Goal: Task Accomplishment & Management: Manage account settings

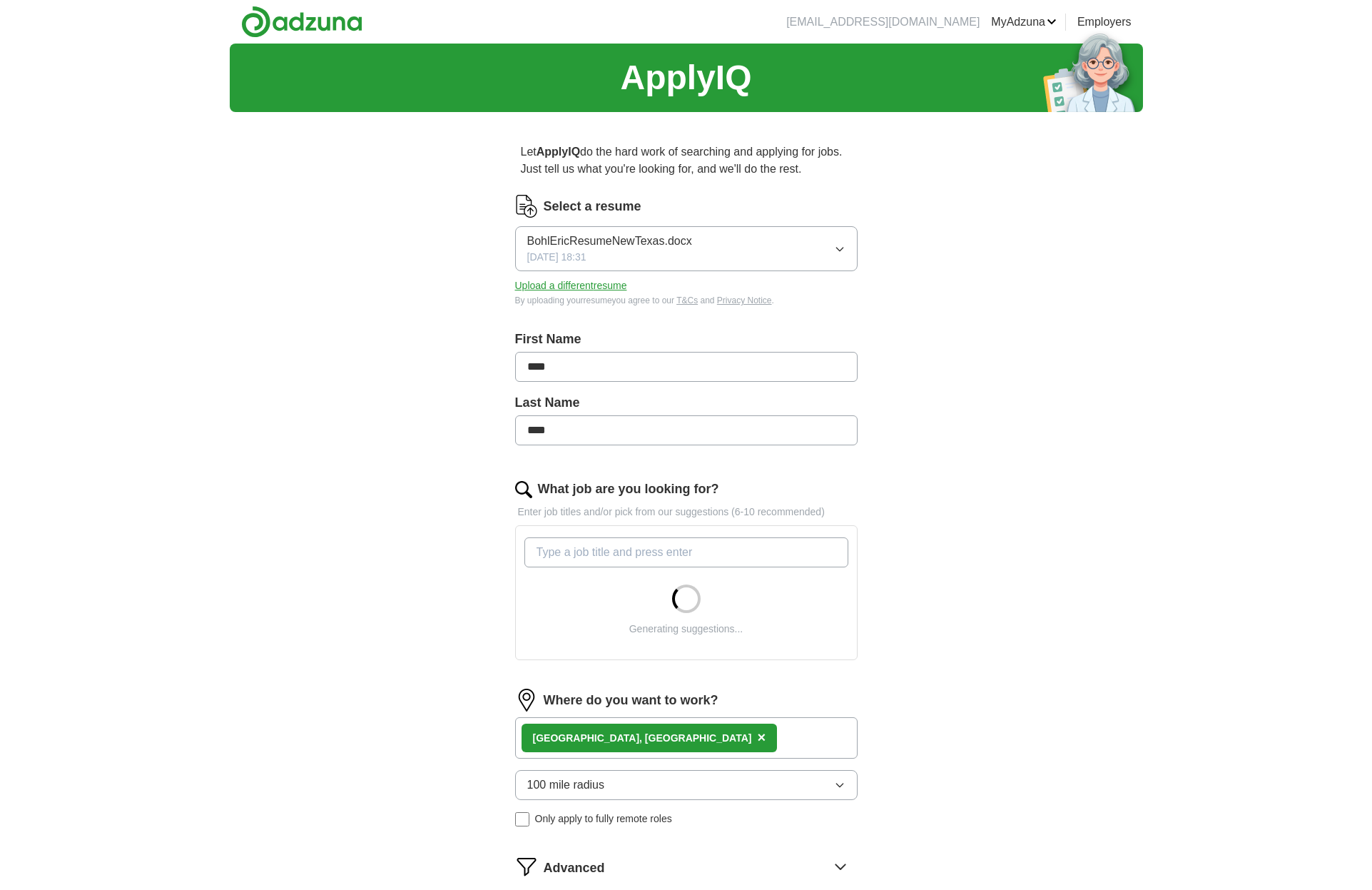
click at [844, 250] on icon "button" at bounding box center [839, 248] width 11 height 11
click at [675, 292] on span "BohlEricResumeNewTexas.docx" at bounding box center [610, 290] width 165 height 17
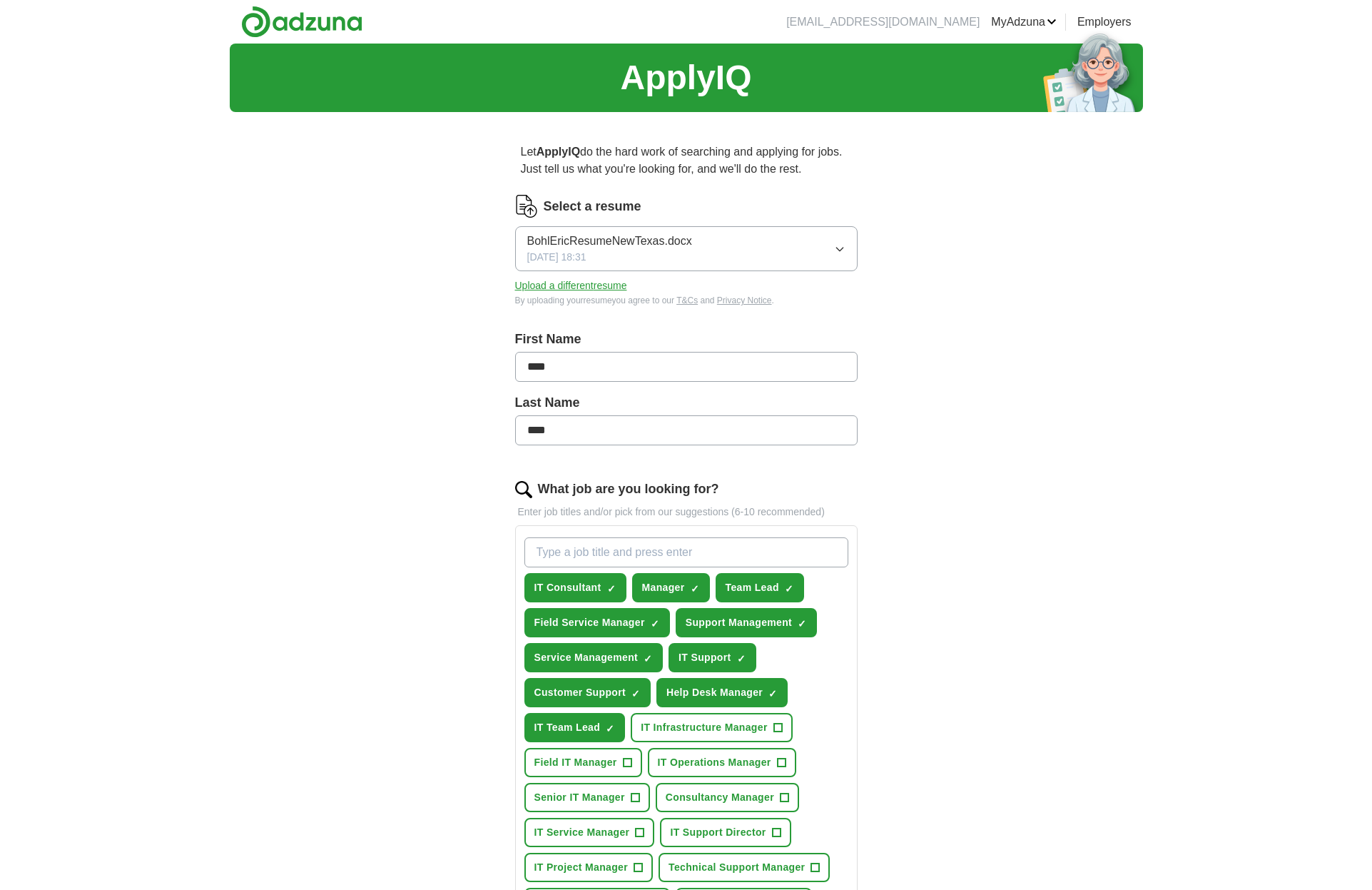
click at [626, 288] on button "Upload a different resume" at bounding box center [571, 286] width 112 height 15
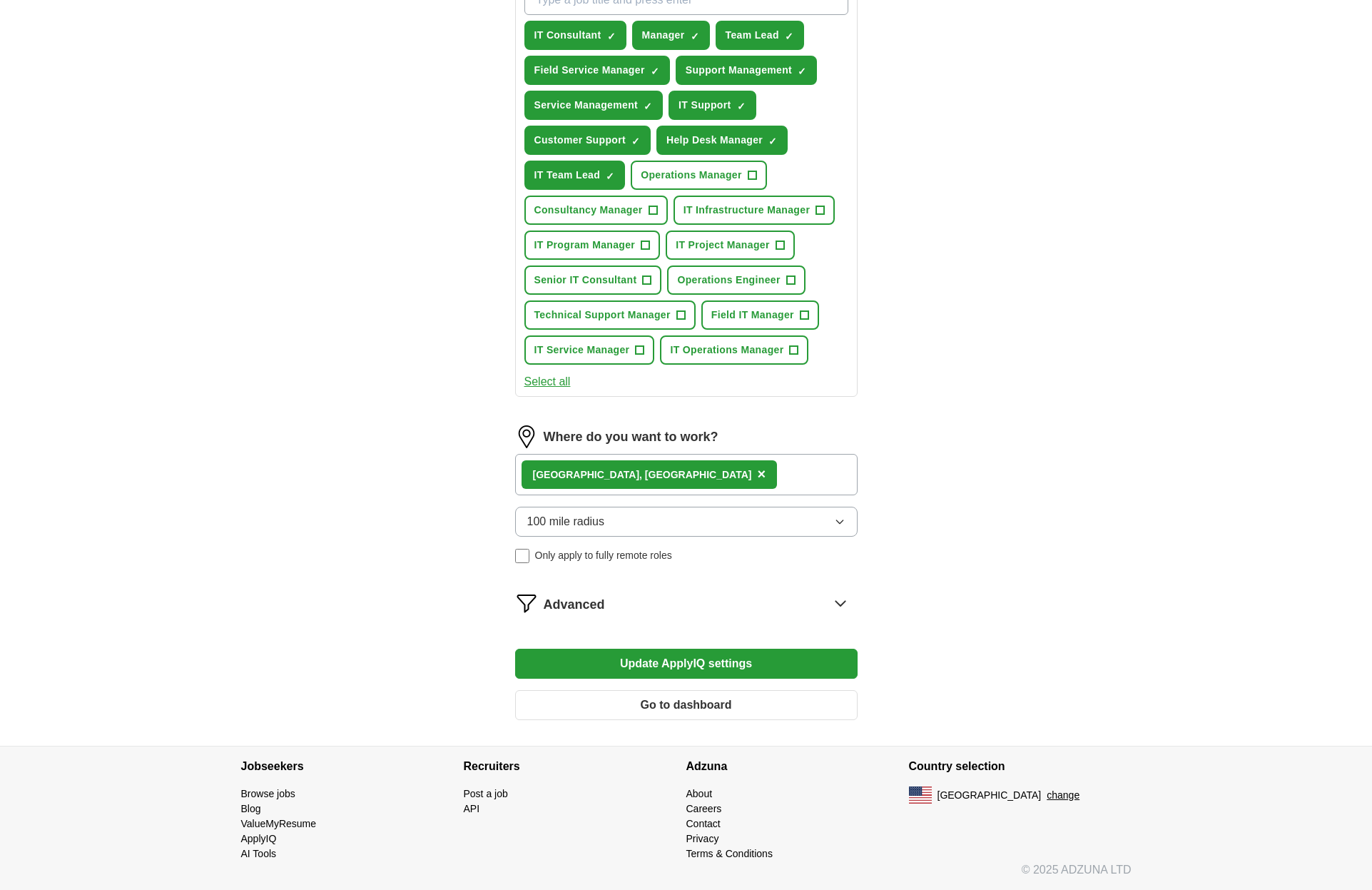
scroll to position [552, 0]
click at [757, 474] on span "×" at bounding box center [762, 474] width 9 height 16
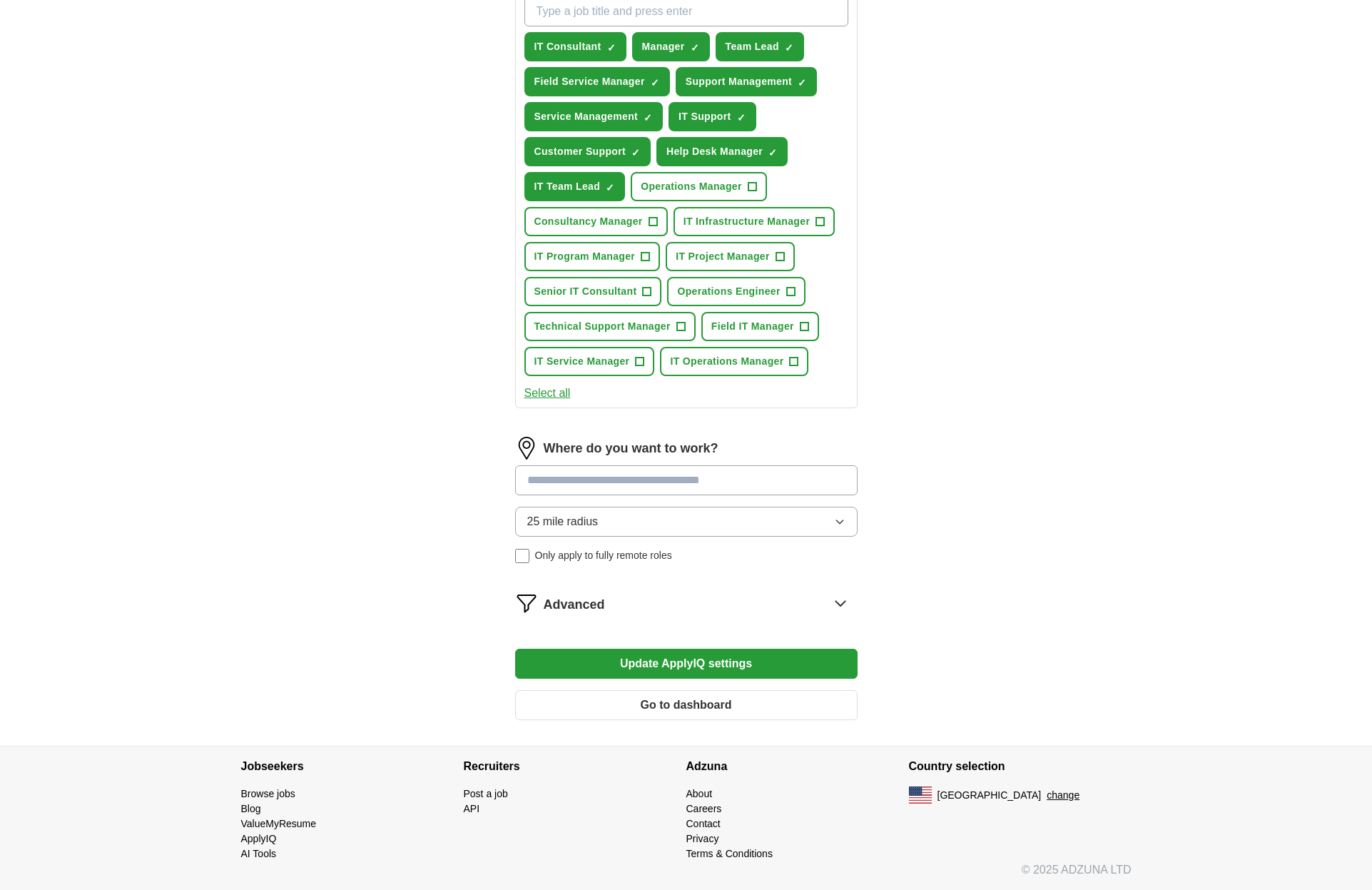
click at [618, 474] on input at bounding box center [686, 480] width 343 height 30
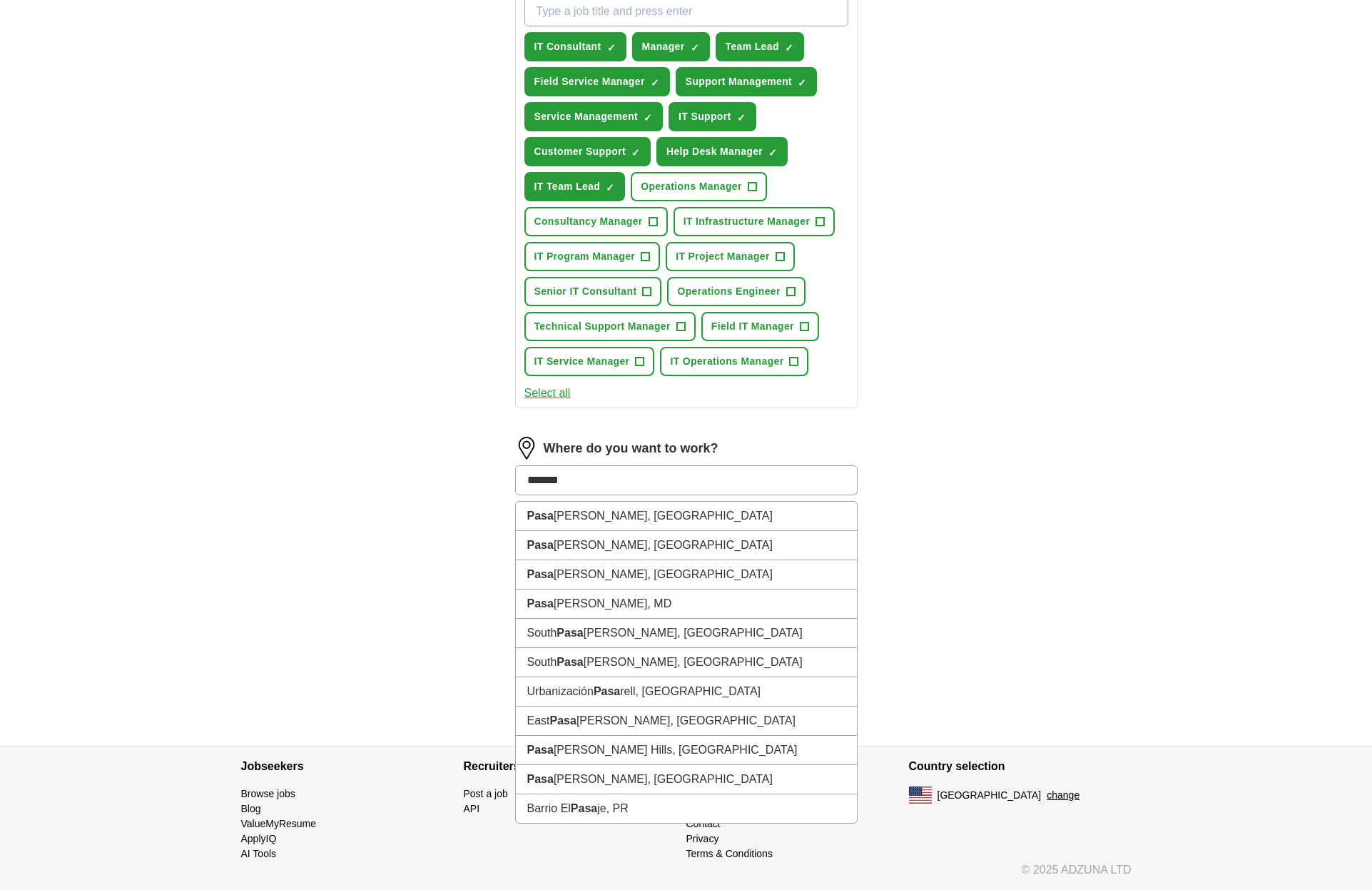
type input "********"
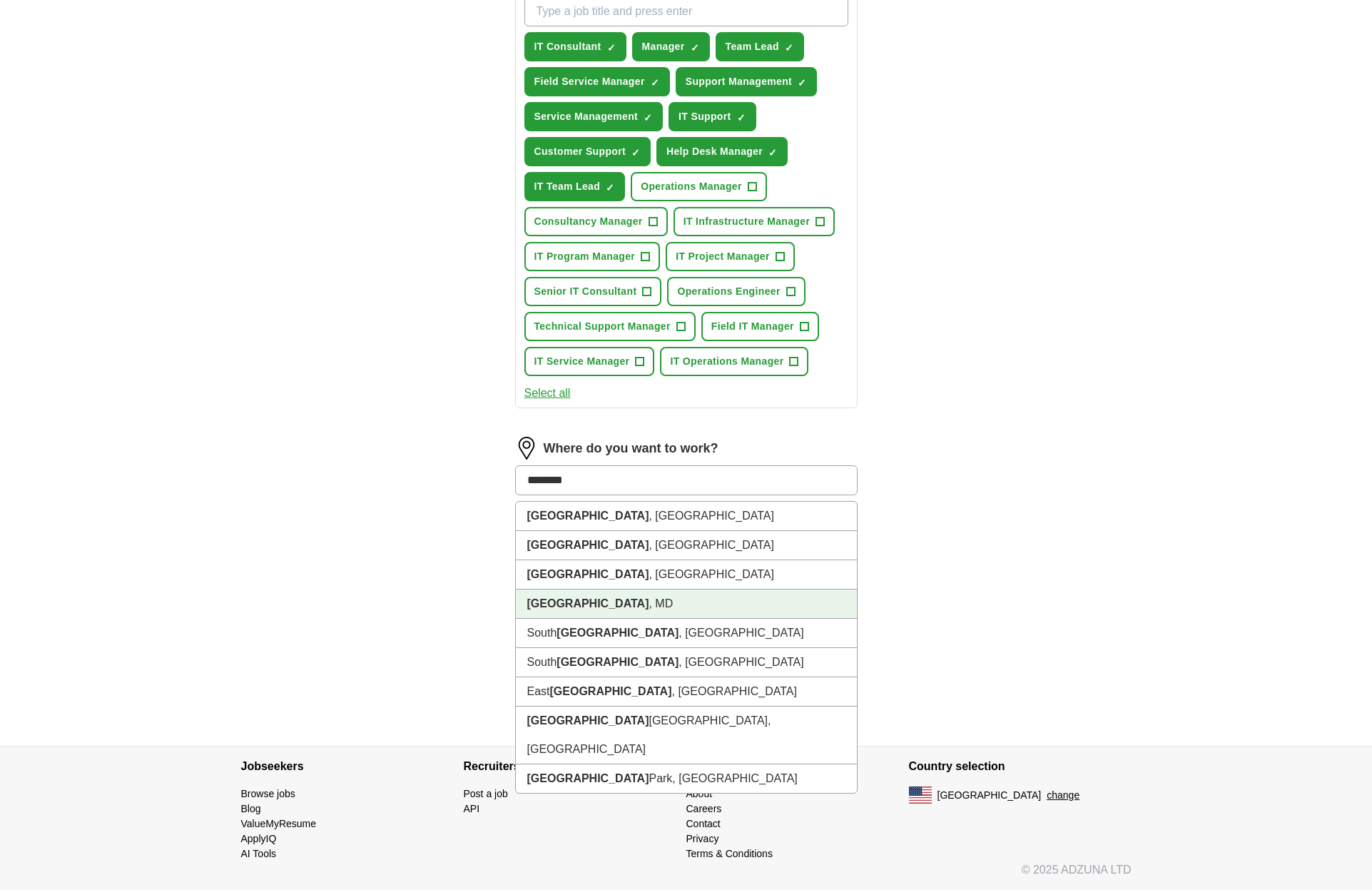
click at [574, 606] on strong "Pasadena" at bounding box center [588, 603] width 122 height 12
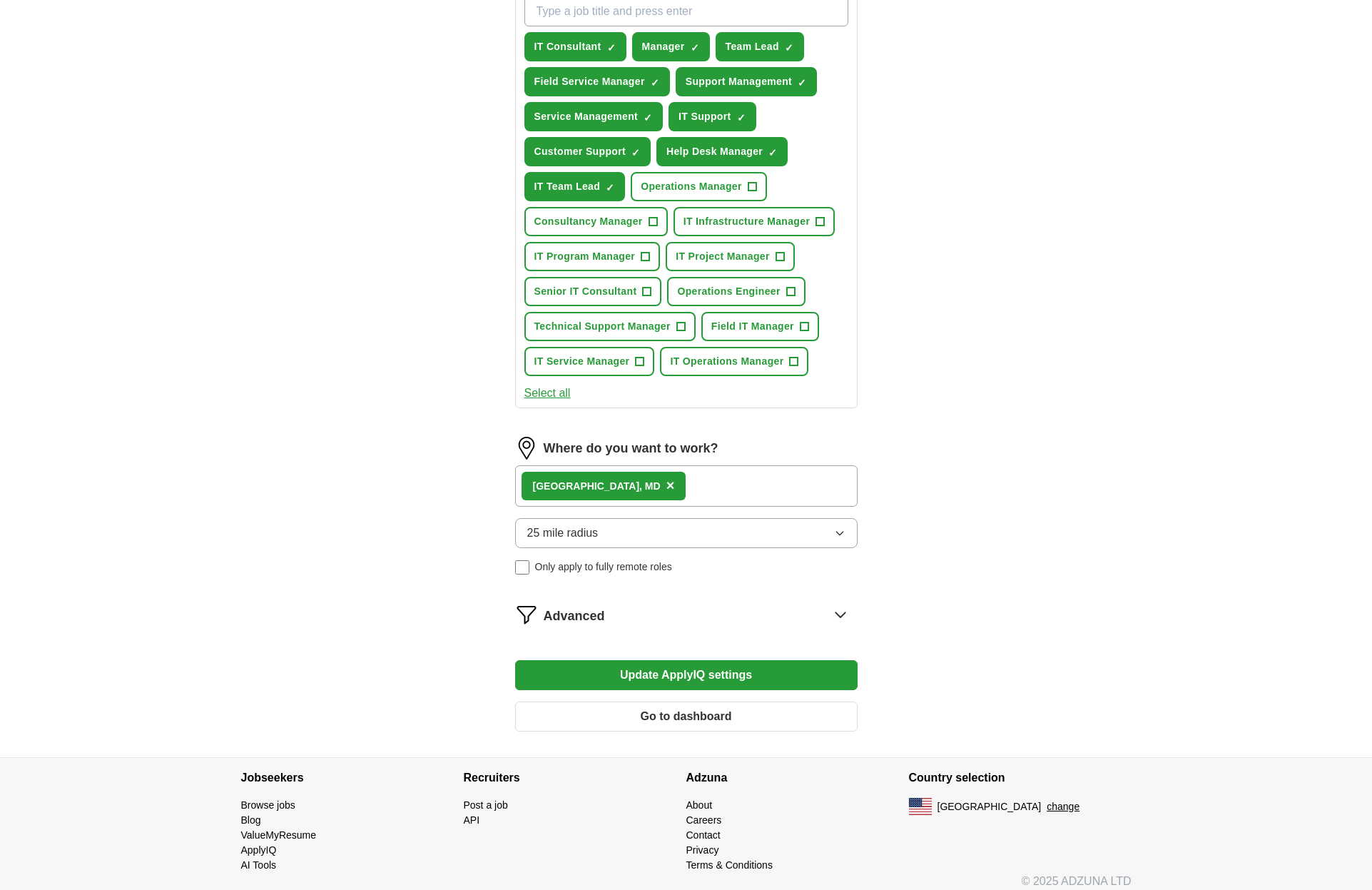
click at [601, 536] on button "25 mile radius" at bounding box center [686, 533] width 343 height 30
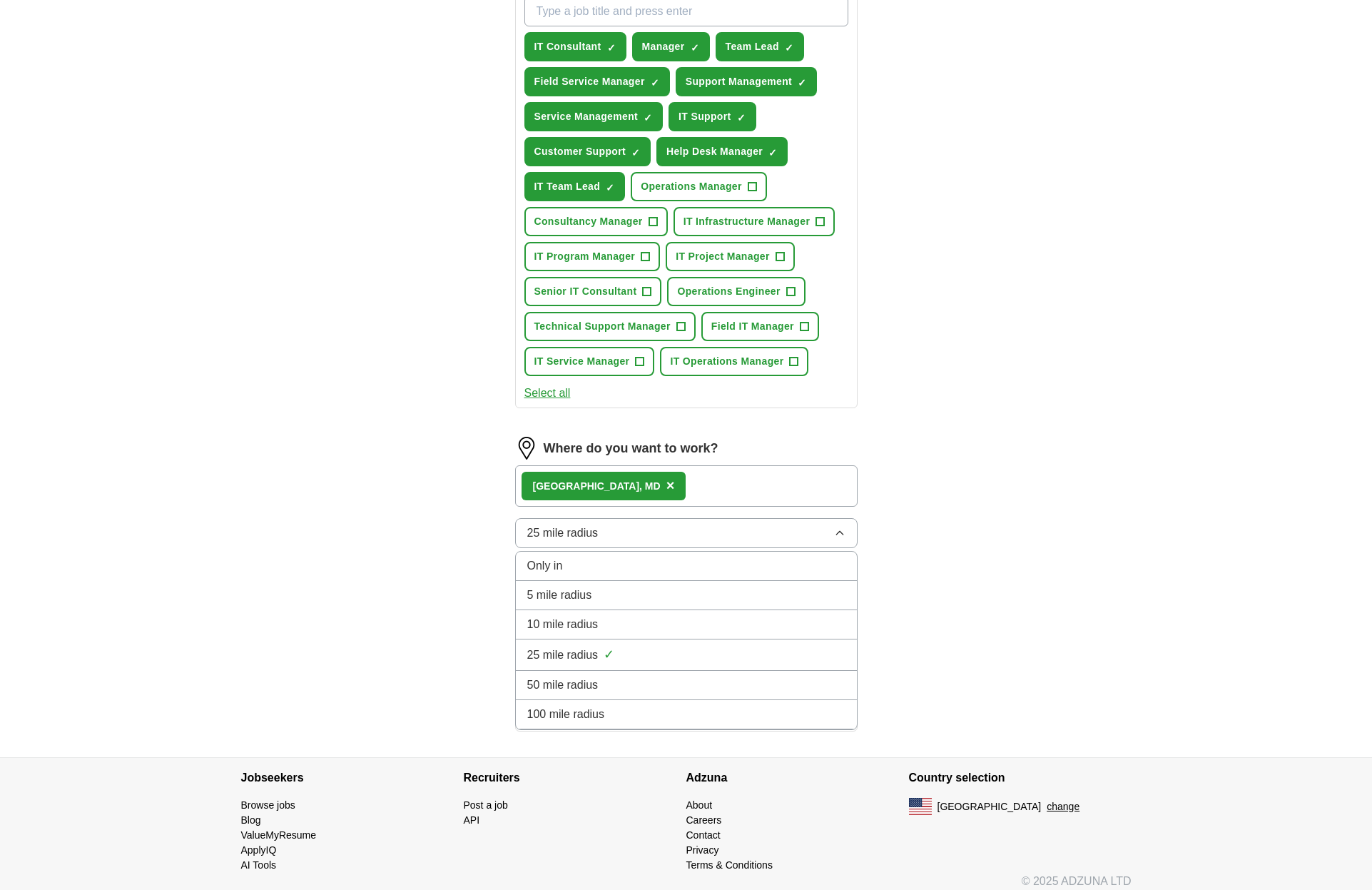
click at [620, 709] on div "100 mile radius" at bounding box center [686, 714] width 318 height 17
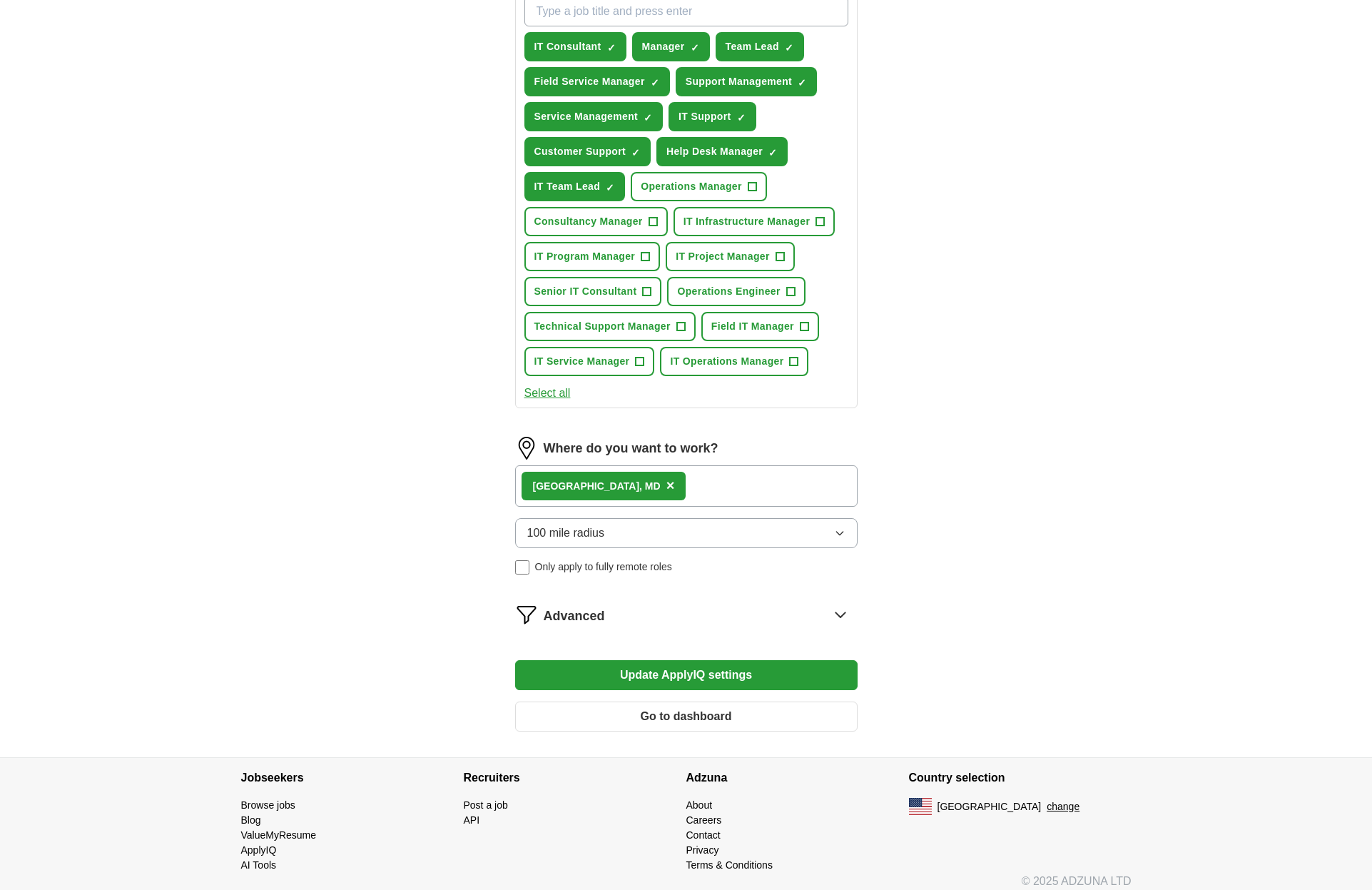
click at [893, 466] on div "Let ApplyIQ do the hard work of searching and applying for jobs. Just tell us w…" at bounding box center [686, 169] width 457 height 1175
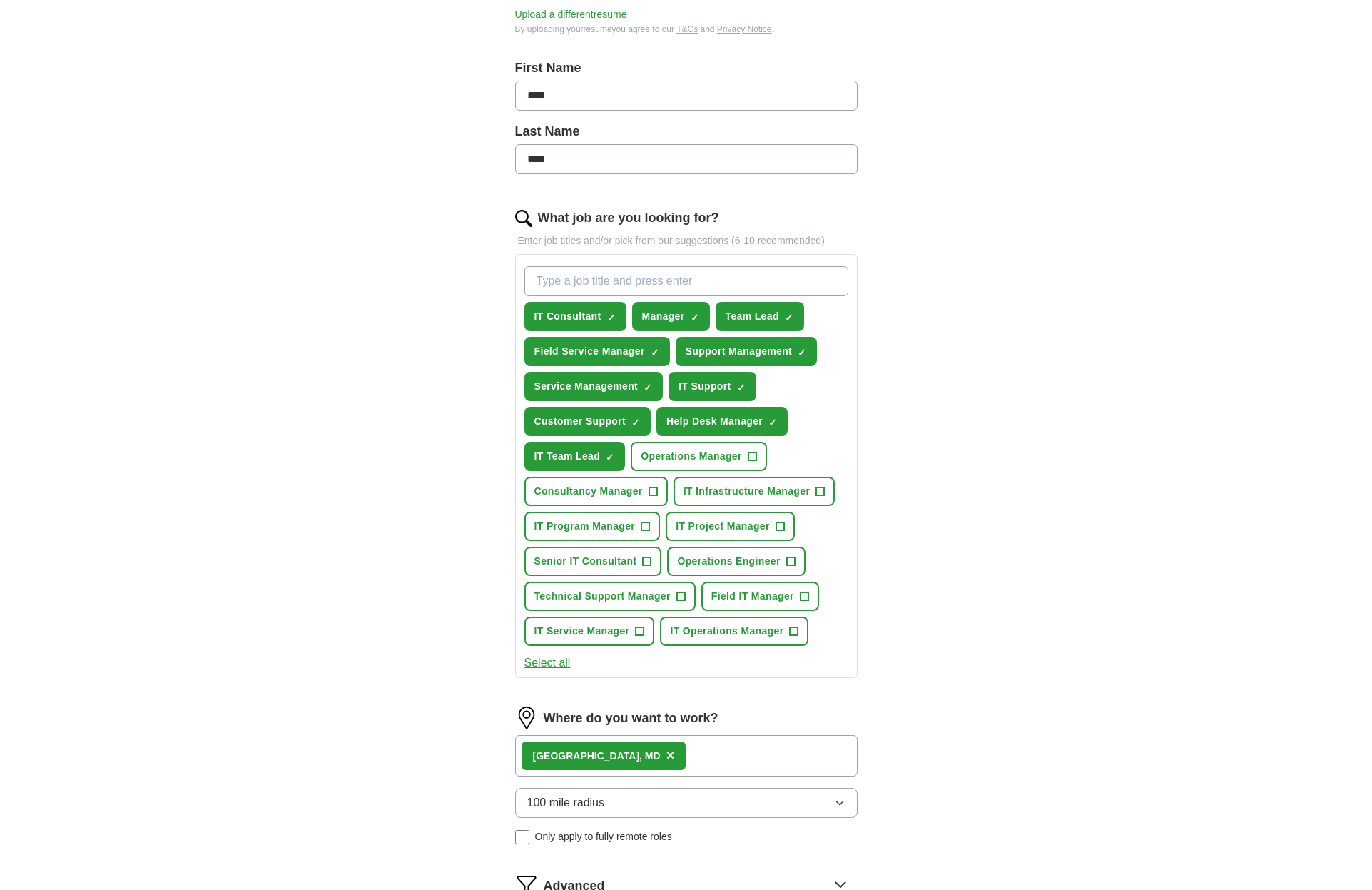
scroll to position [271, 0]
click at [0, 0] on span "×" at bounding box center [0, 0] width 0 height 0
type input "Office Assistant"
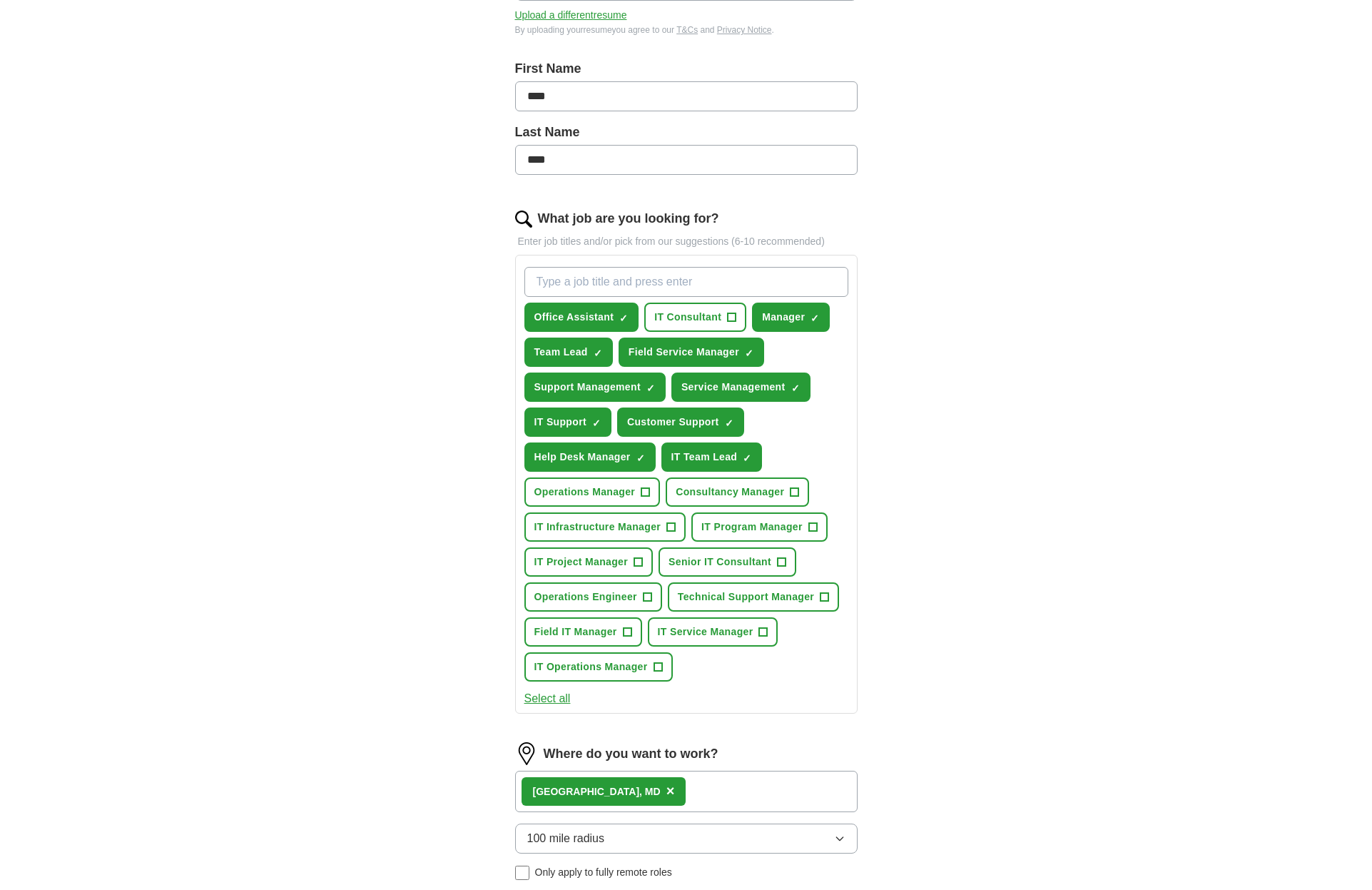
scroll to position [272, 0]
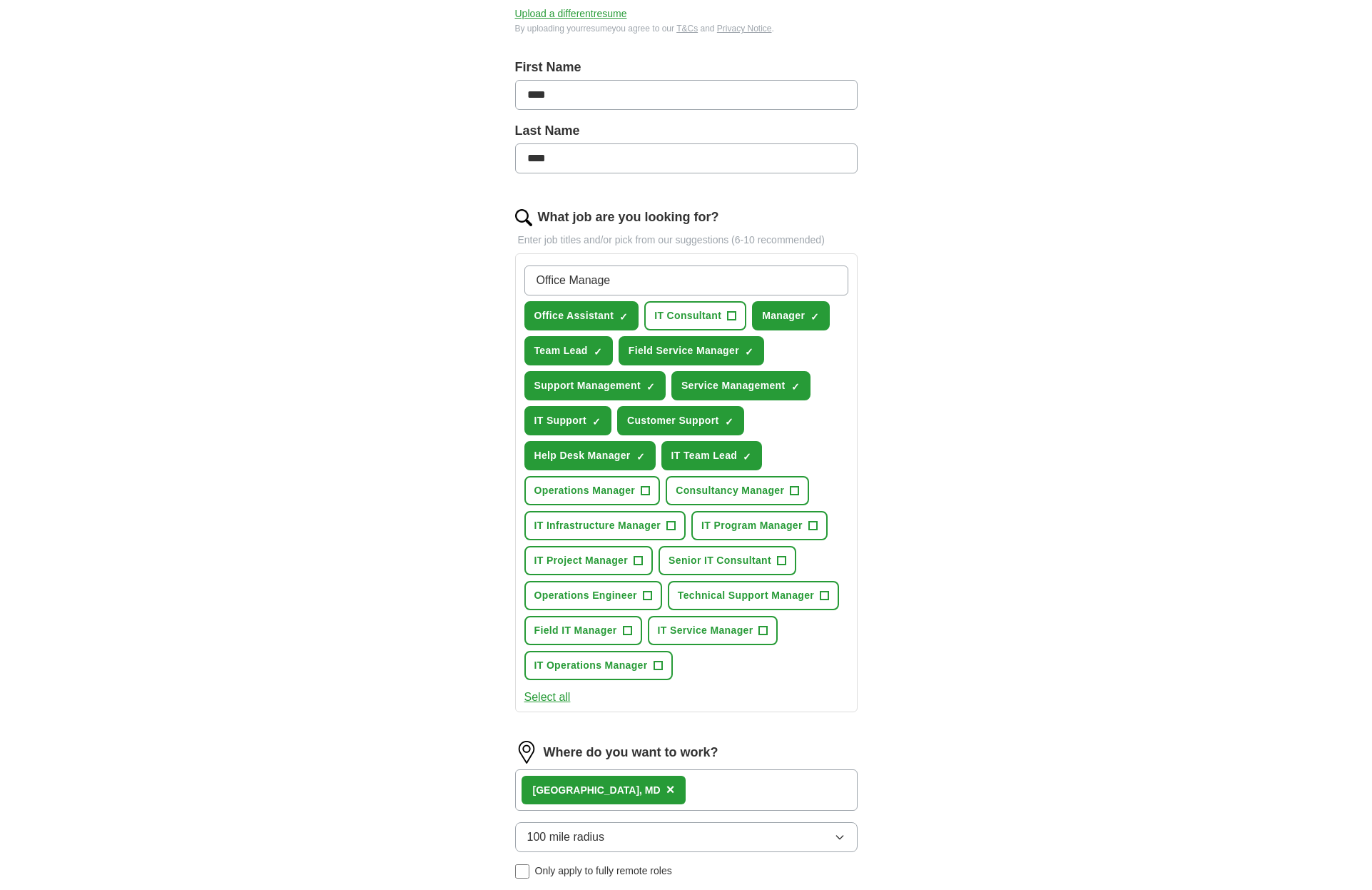
type input "Office Manager"
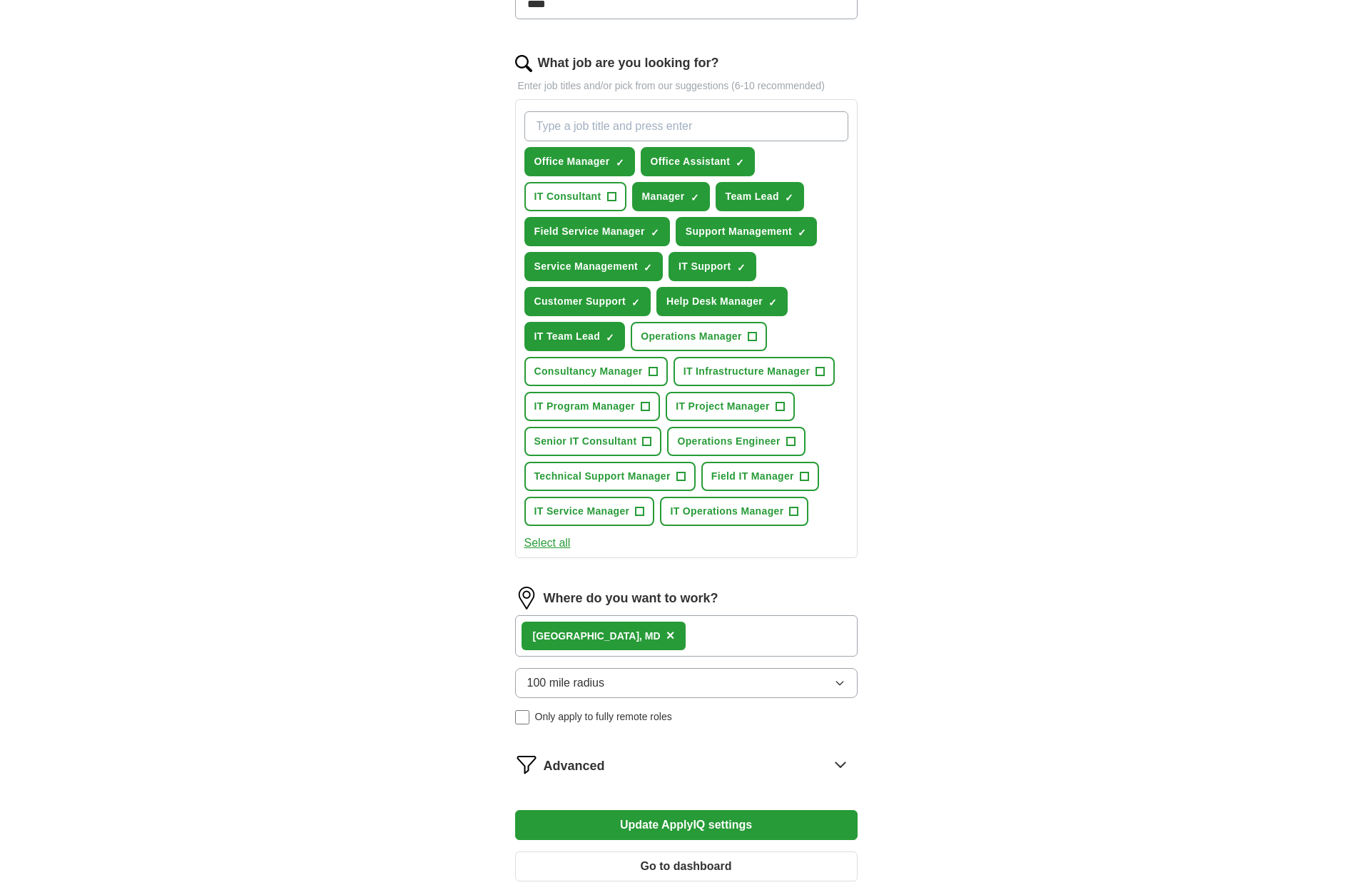
scroll to position [428, 0]
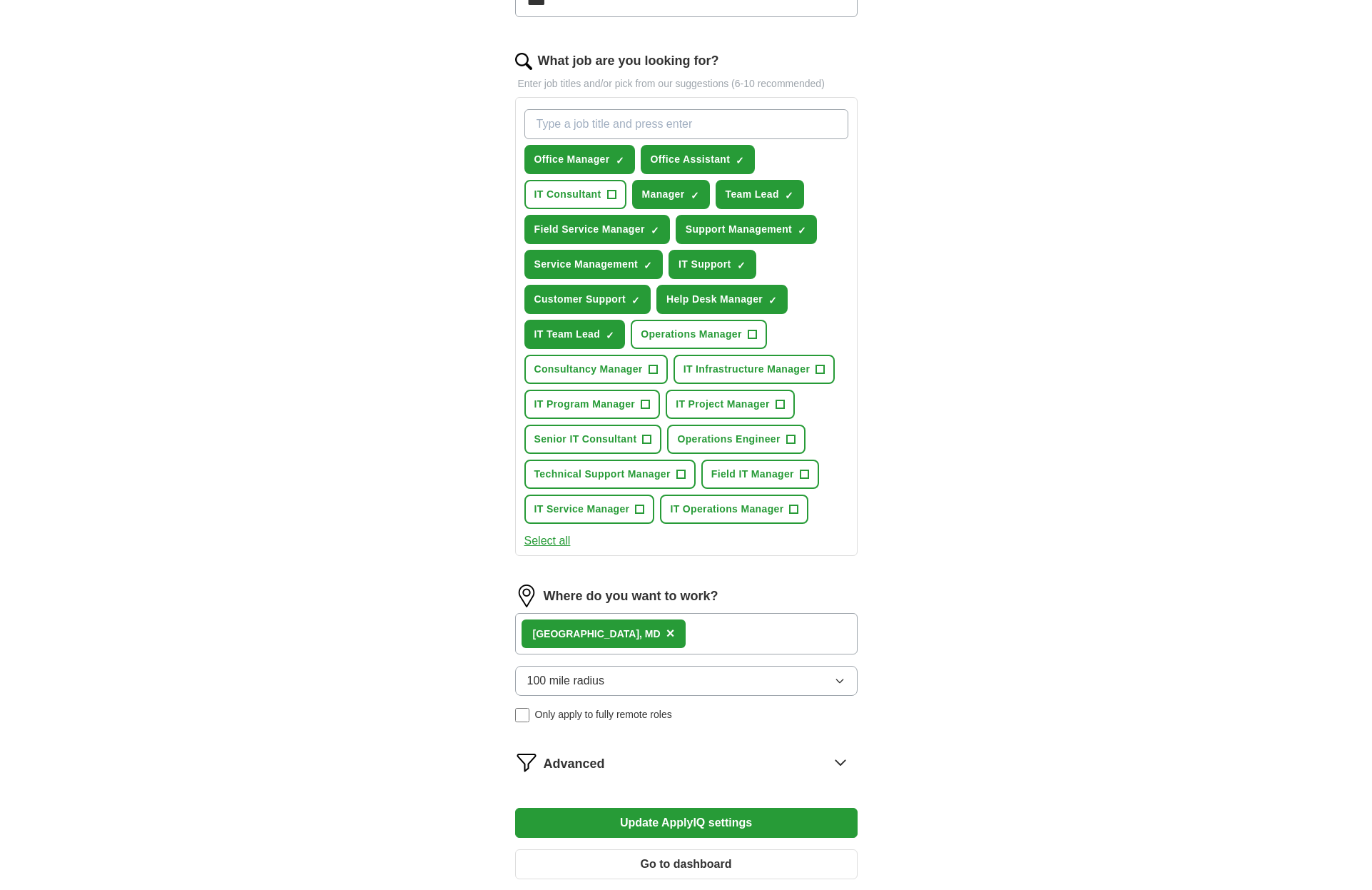
click at [741, 333] on span "Operations Manager" at bounding box center [691, 334] width 101 height 15
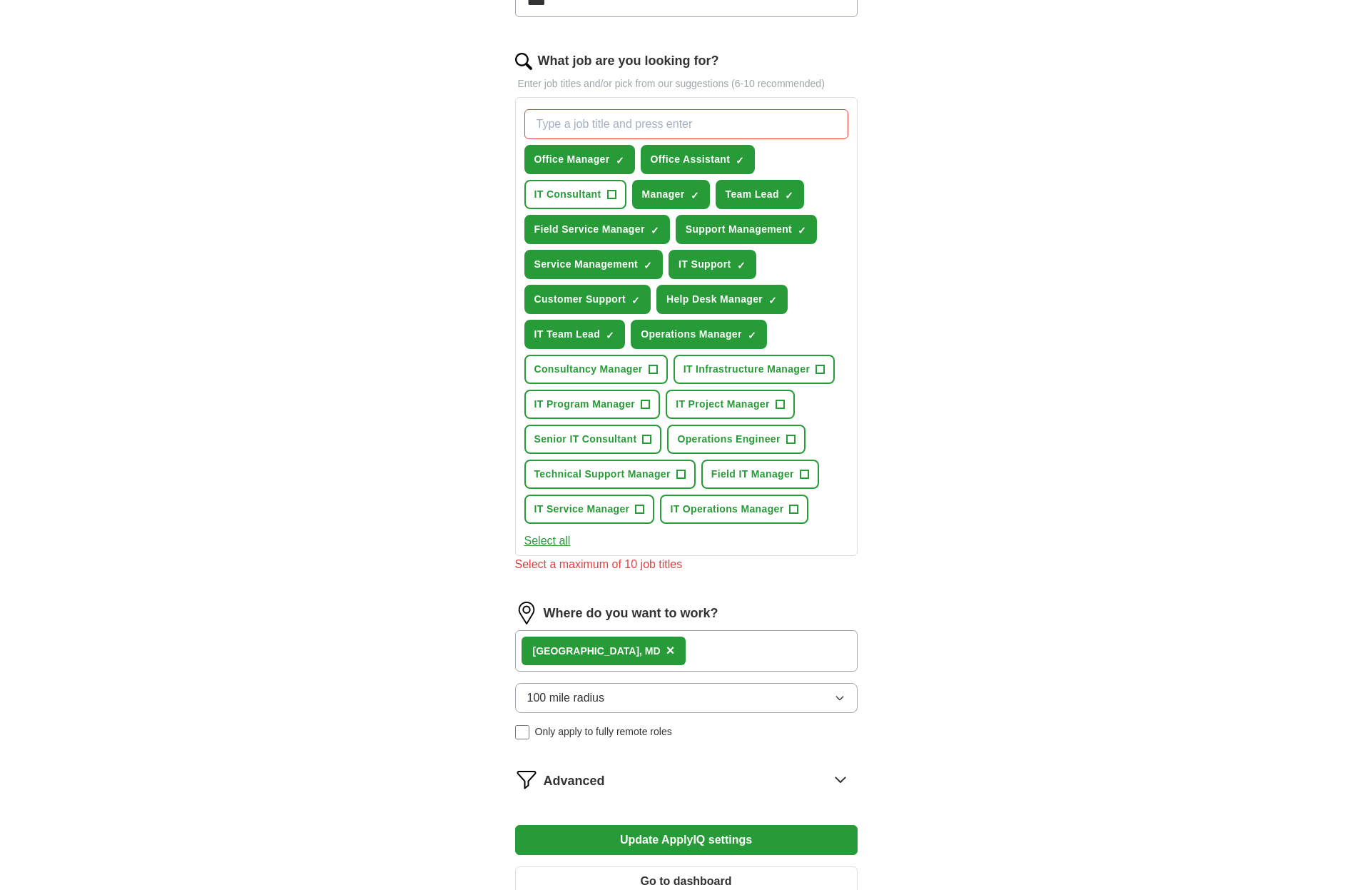
click at [741, 333] on span "Operations Manager" at bounding box center [691, 334] width 101 height 15
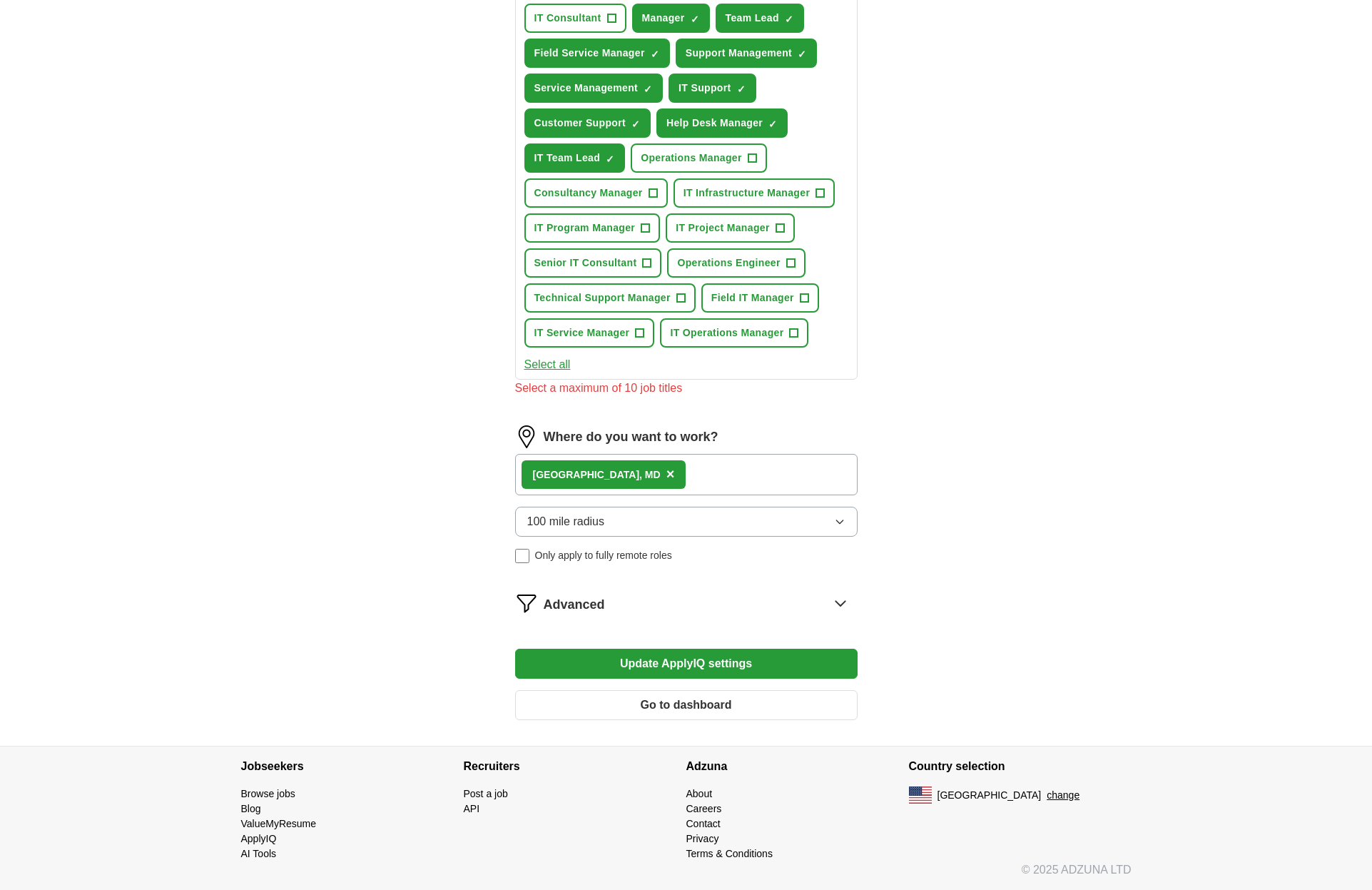
scroll to position [605, 0]
click at [842, 602] on icon at bounding box center [840, 603] width 23 height 23
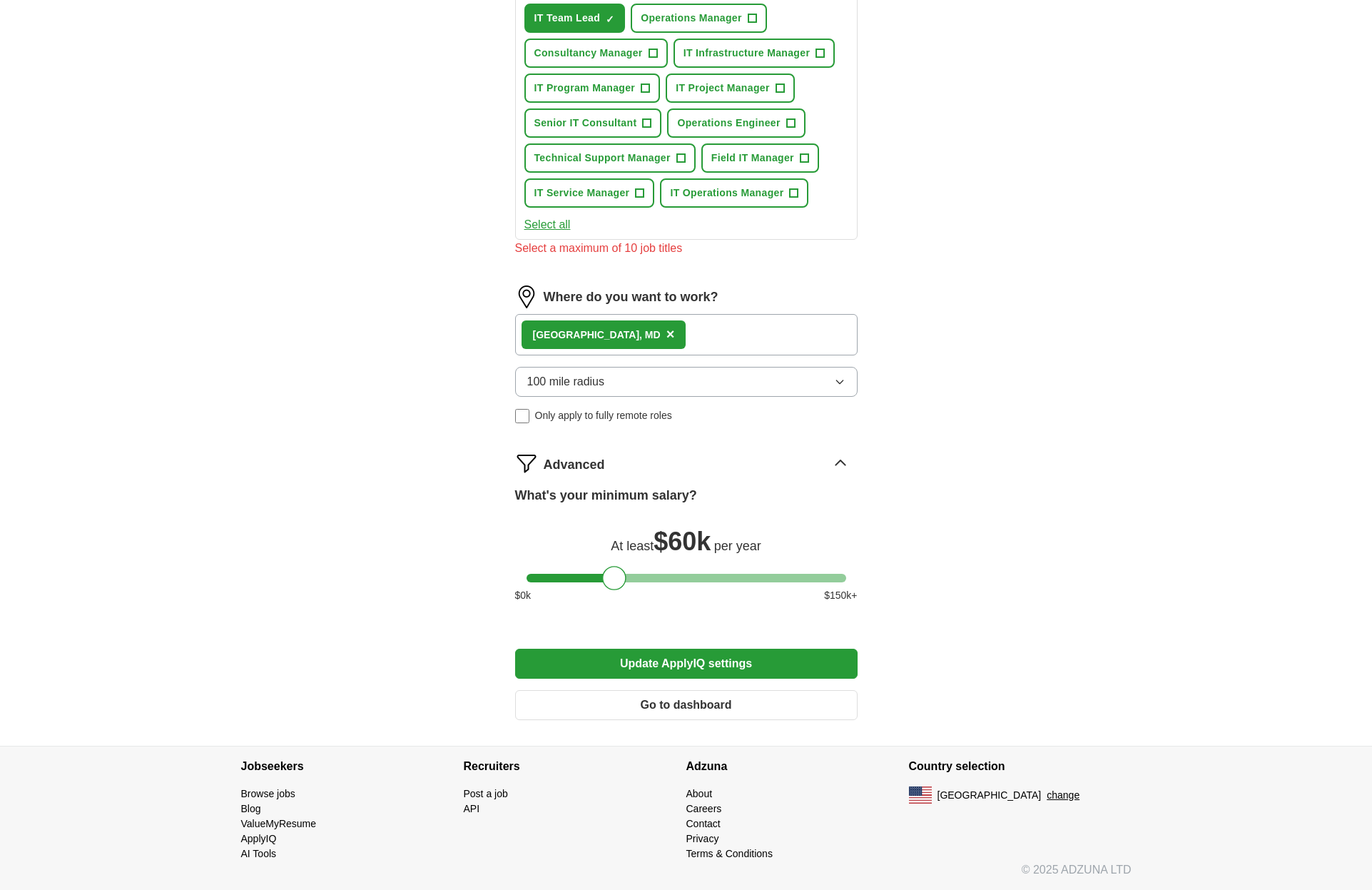
scroll to position [744, 0]
click at [669, 660] on button "Update ApplyIQ settings" at bounding box center [686, 664] width 343 height 30
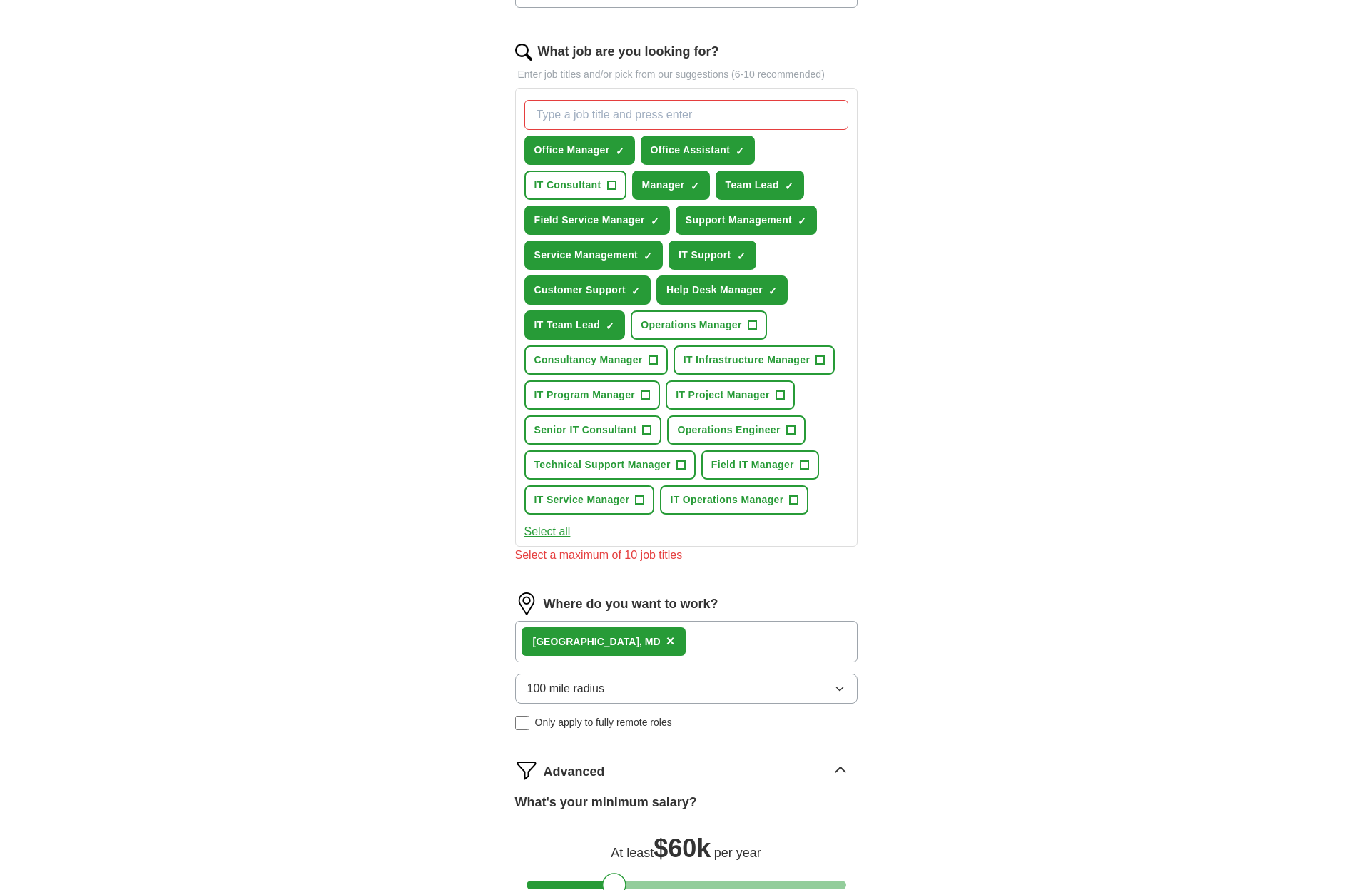
scroll to position [437, 0]
click at [660, 220] on span "✓ ×" at bounding box center [655, 222] width 10 height 9
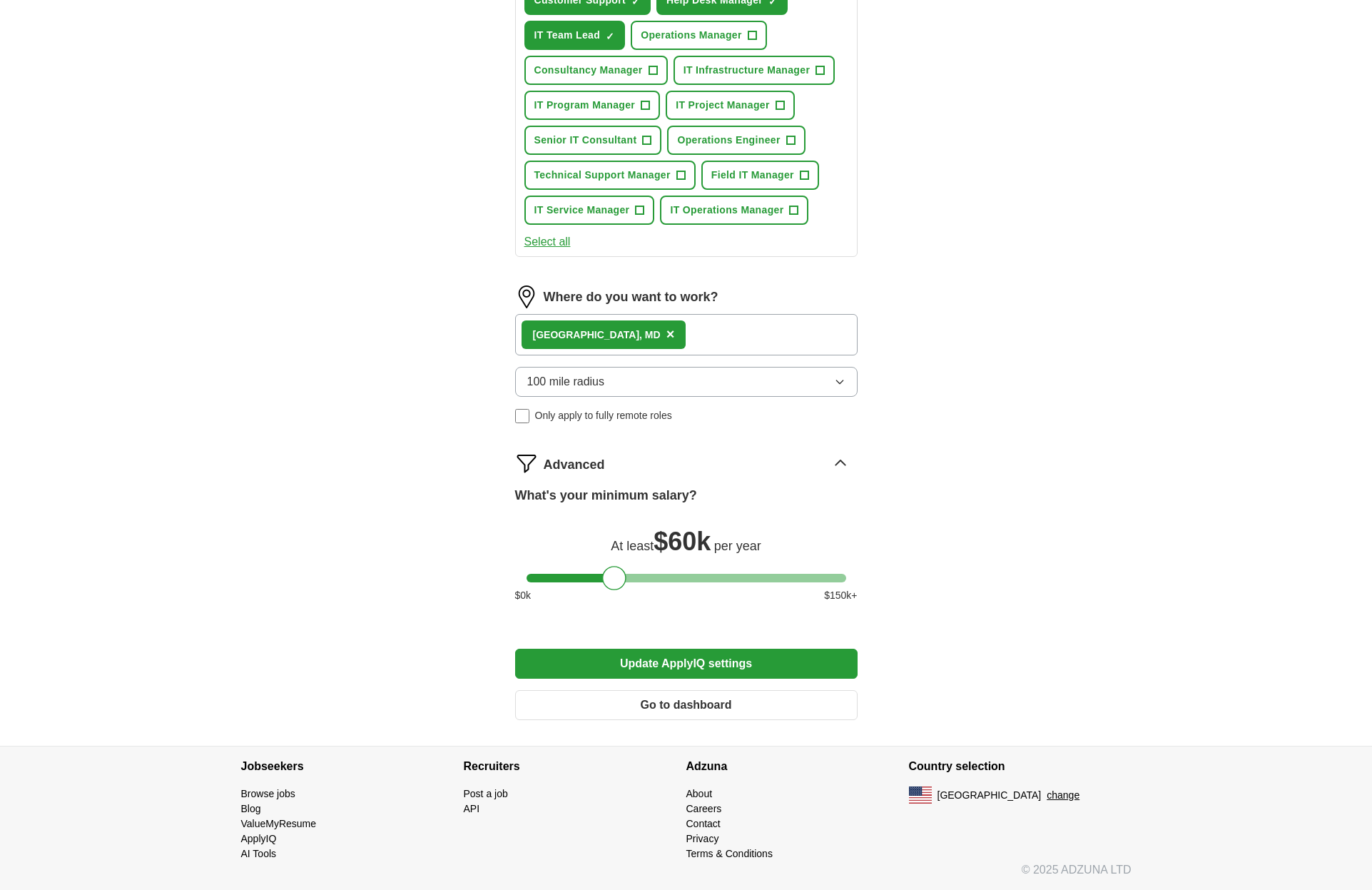
scroll to position [727, 0]
click at [703, 669] on button "Update ApplyIQ settings" at bounding box center [686, 664] width 343 height 30
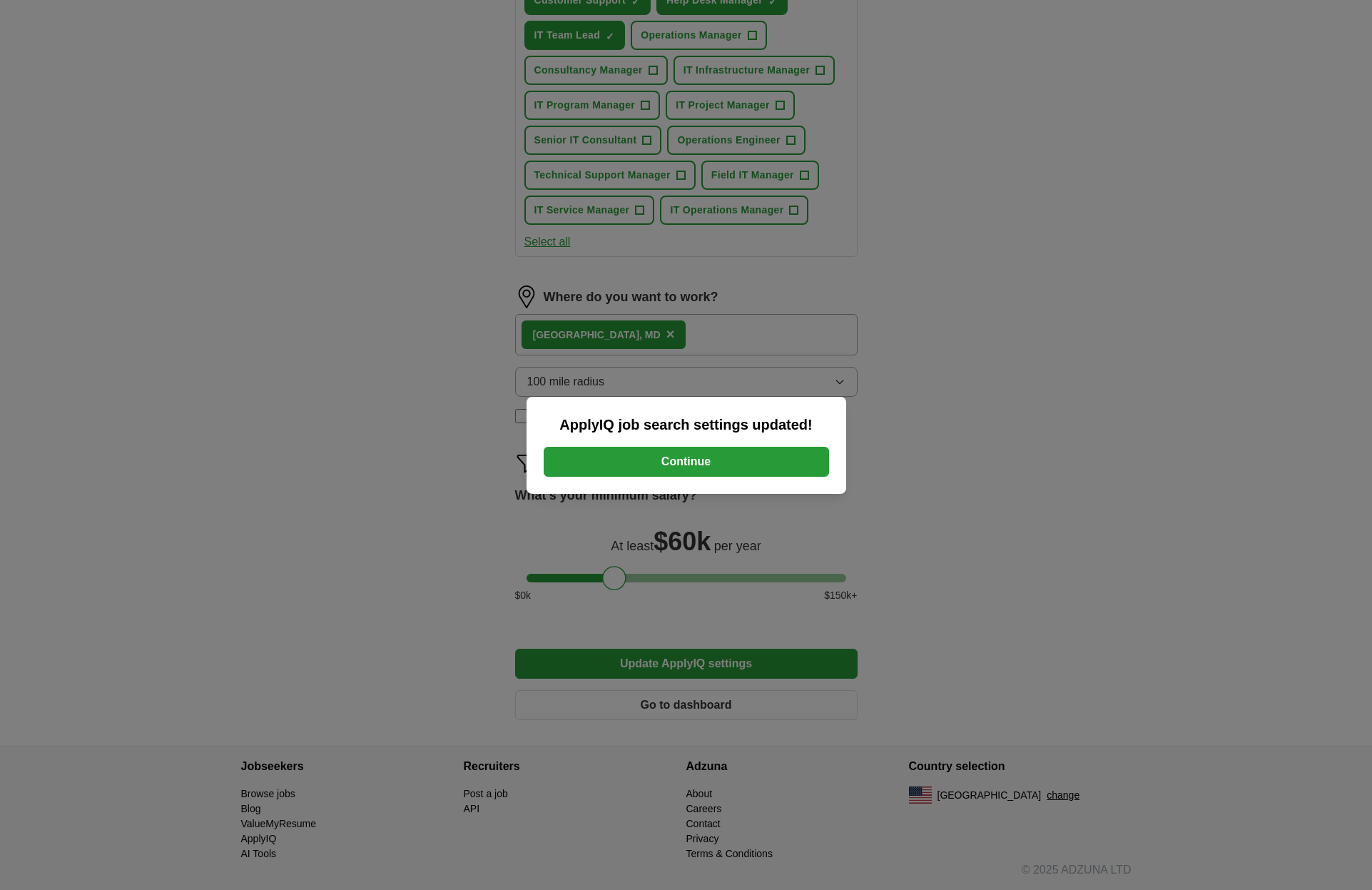
click at [708, 467] on button "Continue" at bounding box center [686, 461] width 285 height 30
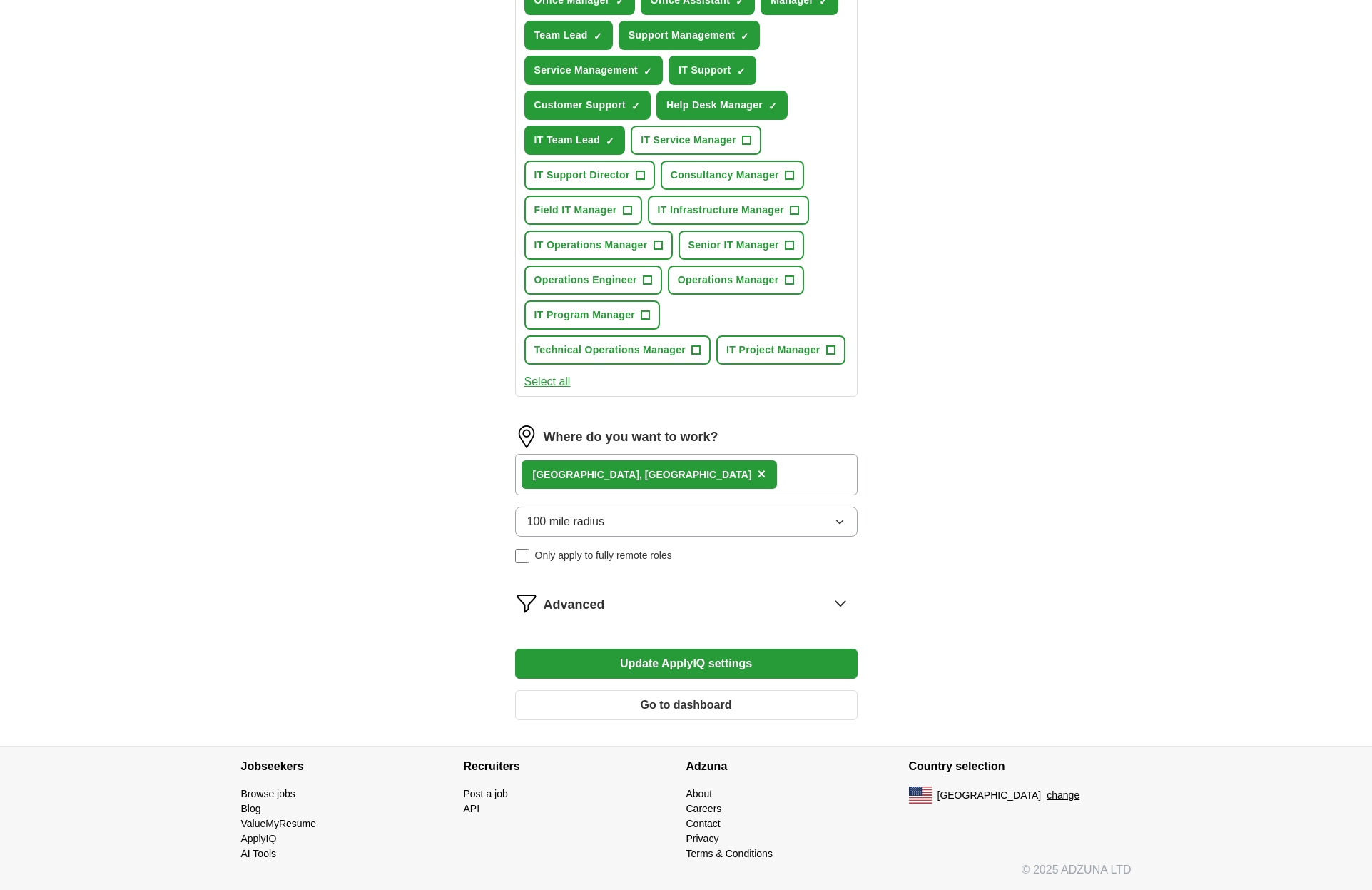
scroll to position [588, 0]
click at [658, 668] on button "Update ApplyIQ settings" at bounding box center [686, 664] width 343 height 30
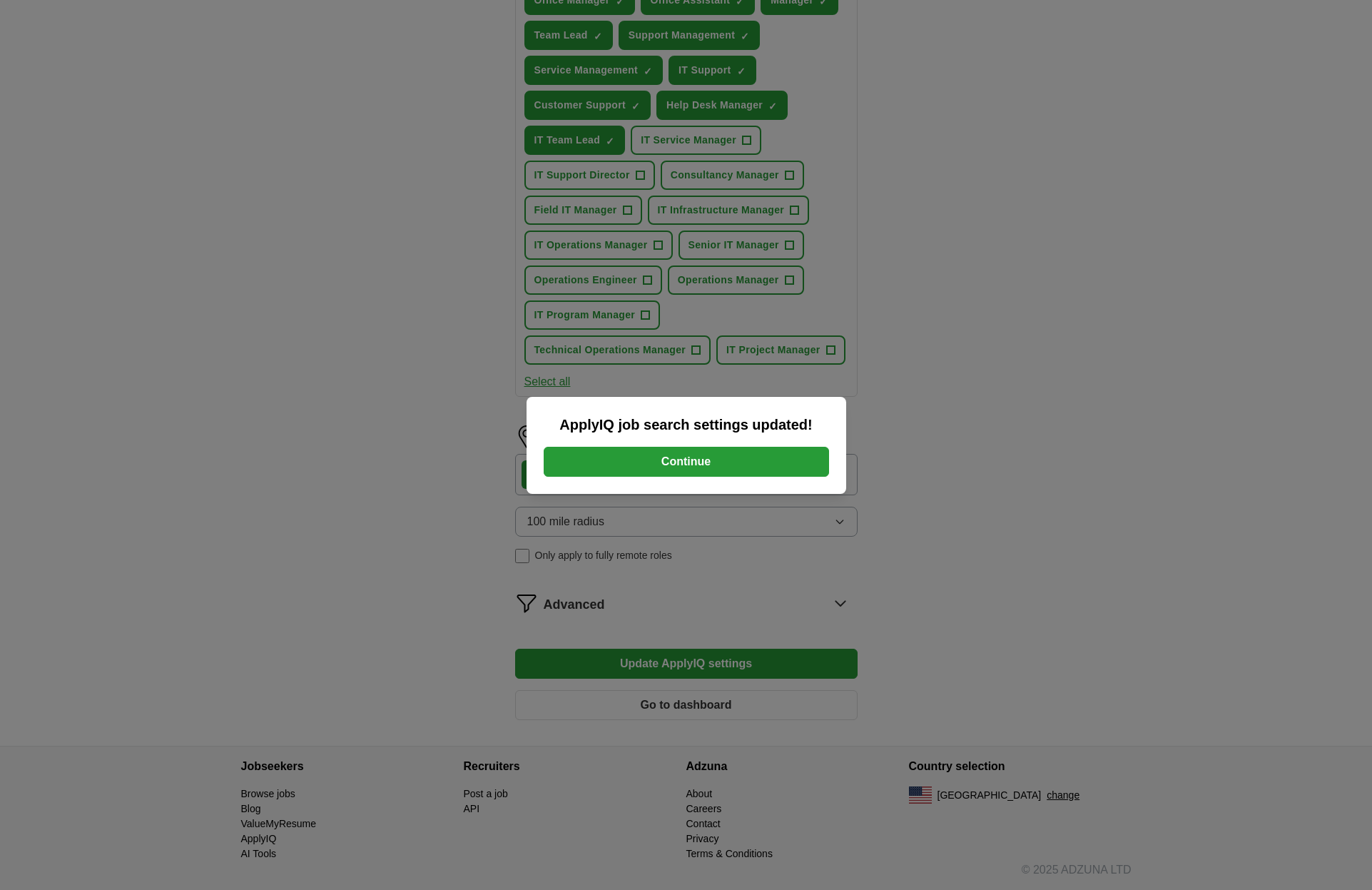
click at [675, 466] on button "Continue" at bounding box center [686, 461] width 285 height 30
